Goal: Task Accomplishment & Management: Complete application form

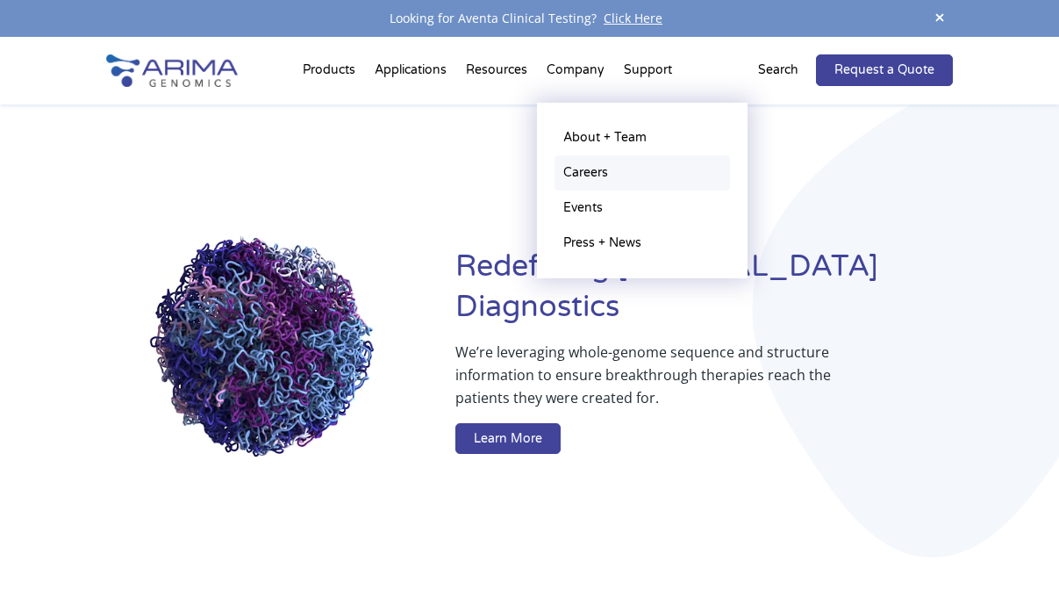
click at [582, 164] on link "Careers" at bounding box center [642, 172] width 175 height 35
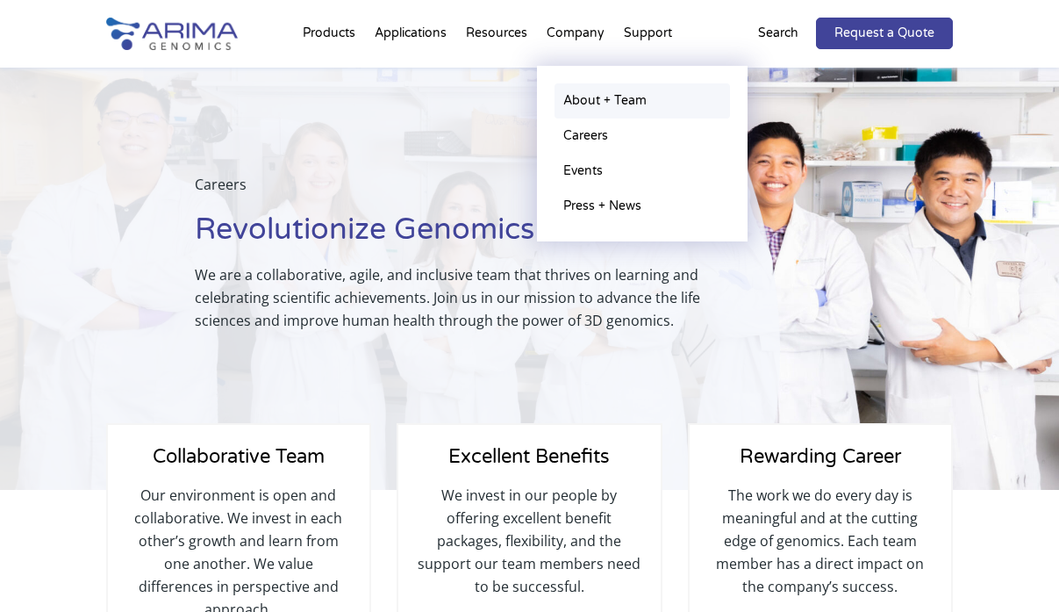
click at [590, 98] on link "About + Team" at bounding box center [642, 100] width 175 height 35
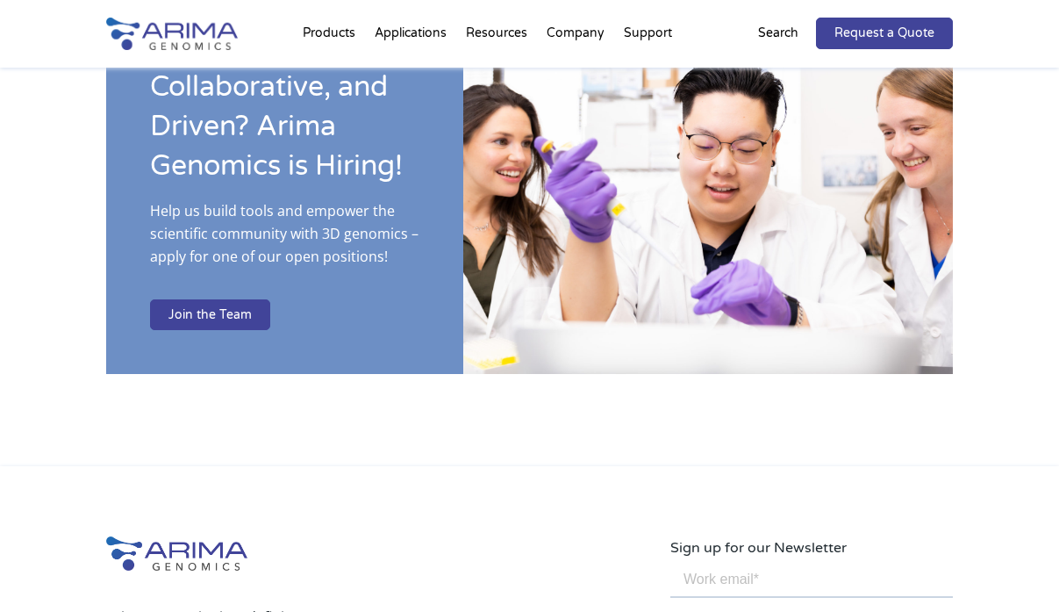
scroll to position [2852, 0]
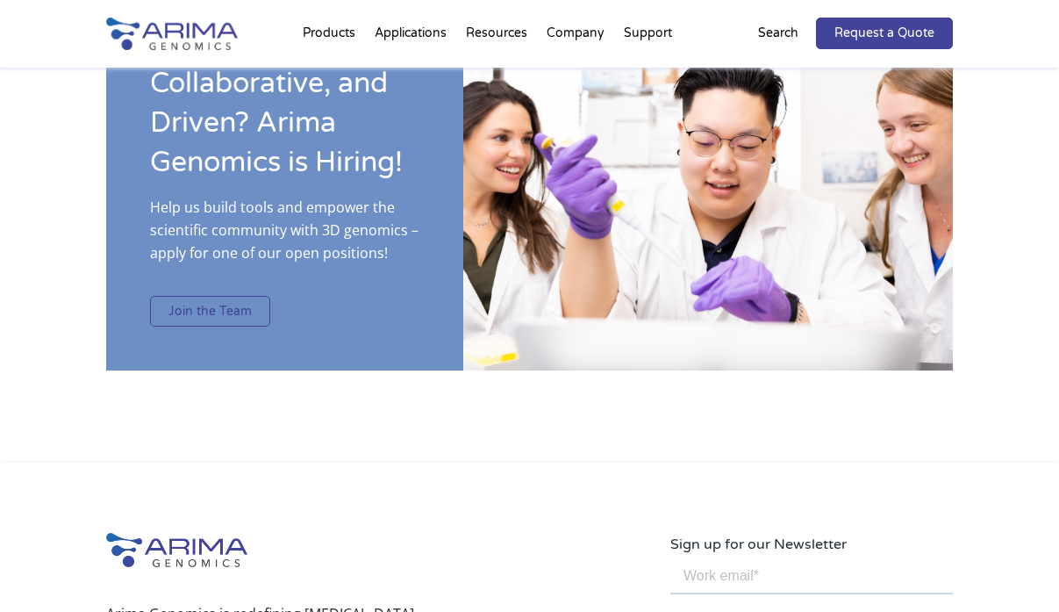
click at [248, 296] on link "Join the Team" at bounding box center [210, 312] width 120 height 32
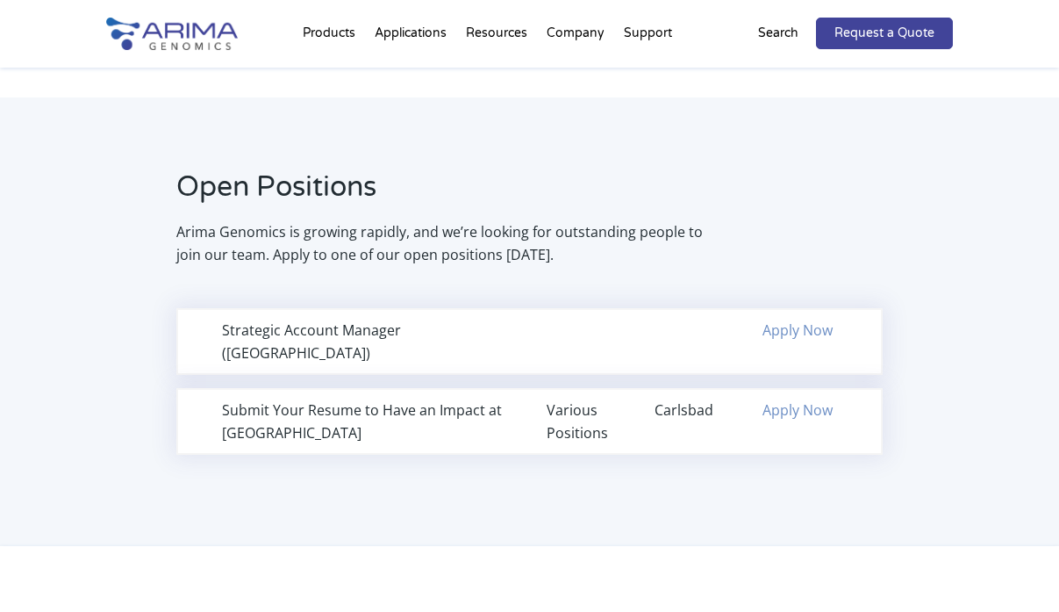
scroll to position [1087, 0]
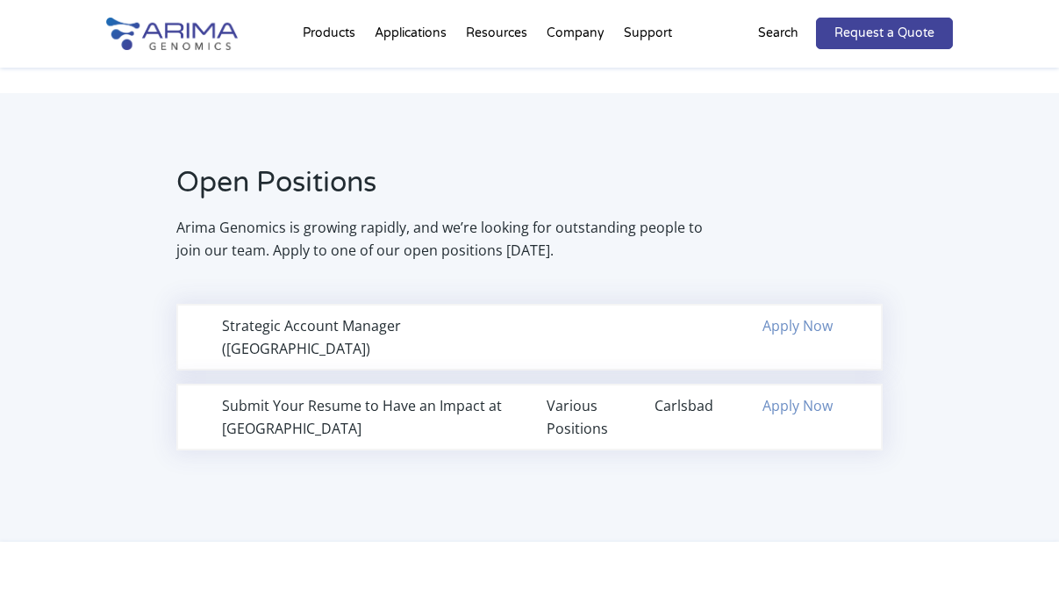
click at [786, 396] on link "Apply Now" at bounding box center [797, 405] width 70 height 19
